Goal: Task Accomplishment & Management: Manage account settings

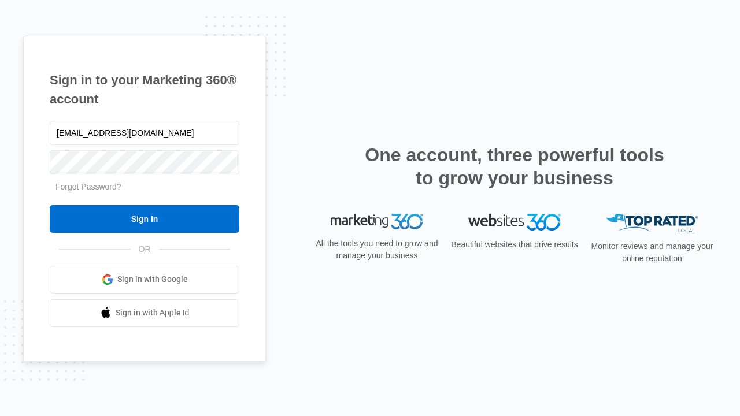
type input "[EMAIL_ADDRESS][DOMAIN_NAME]"
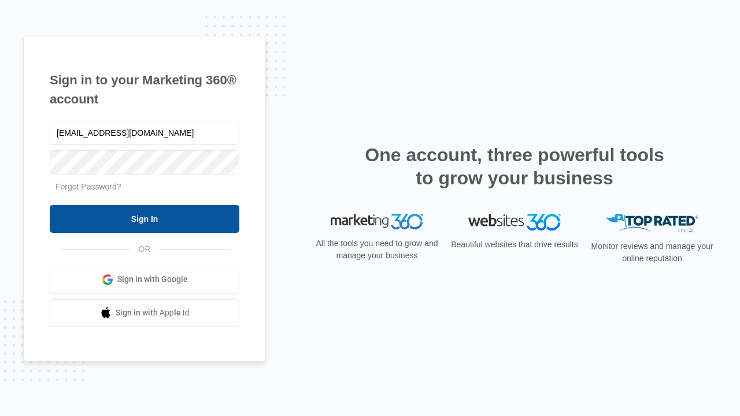
click at [144, 218] on input "Sign In" at bounding box center [145, 219] width 190 height 28
